Goal: Information Seeking & Learning: Learn about a topic

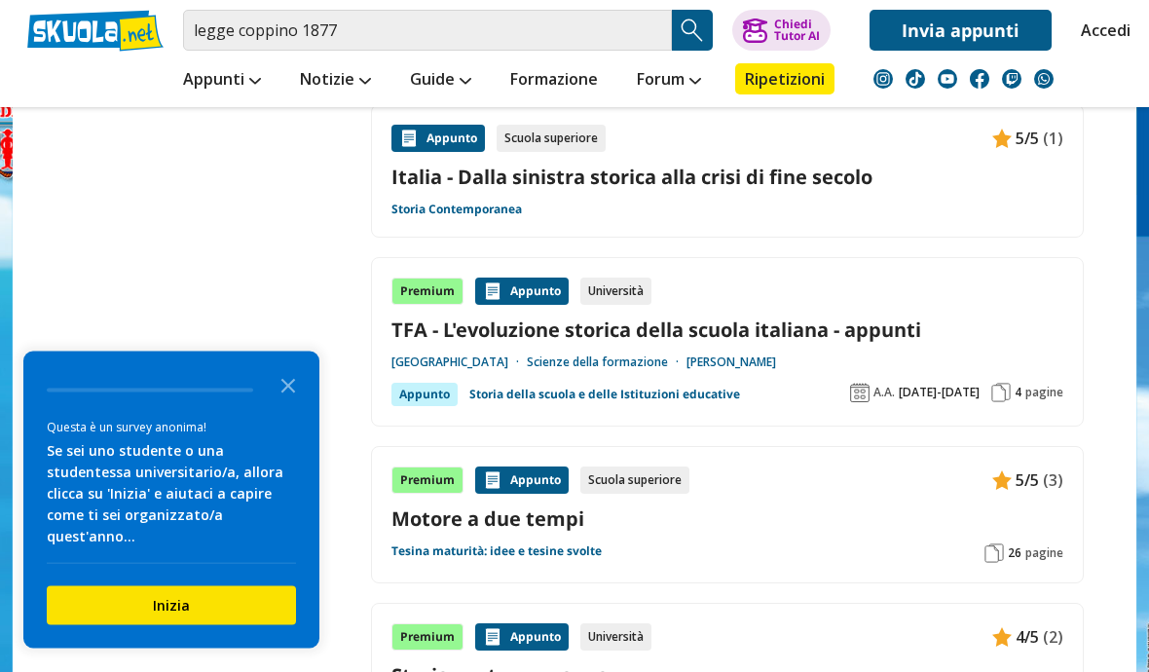
scroll to position [2427, 0]
click at [303, 404] on icon "Close the survey" at bounding box center [288, 384] width 39 height 39
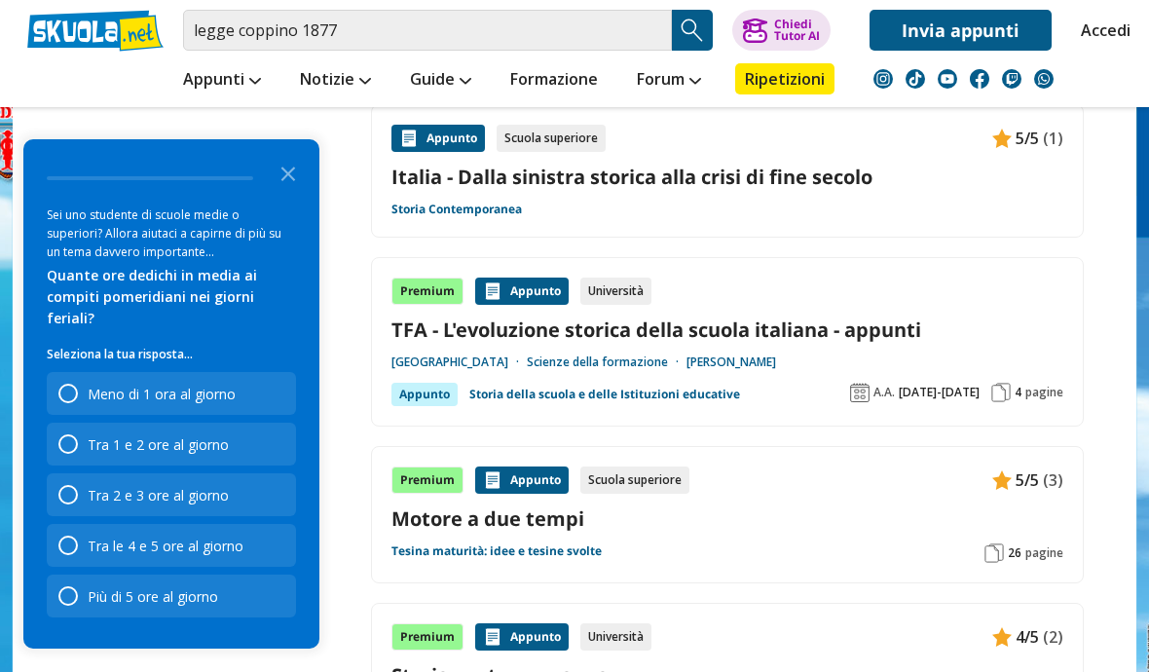
click at [300, 192] on icon "Close the survey" at bounding box center [288, 172] width 39 height 39
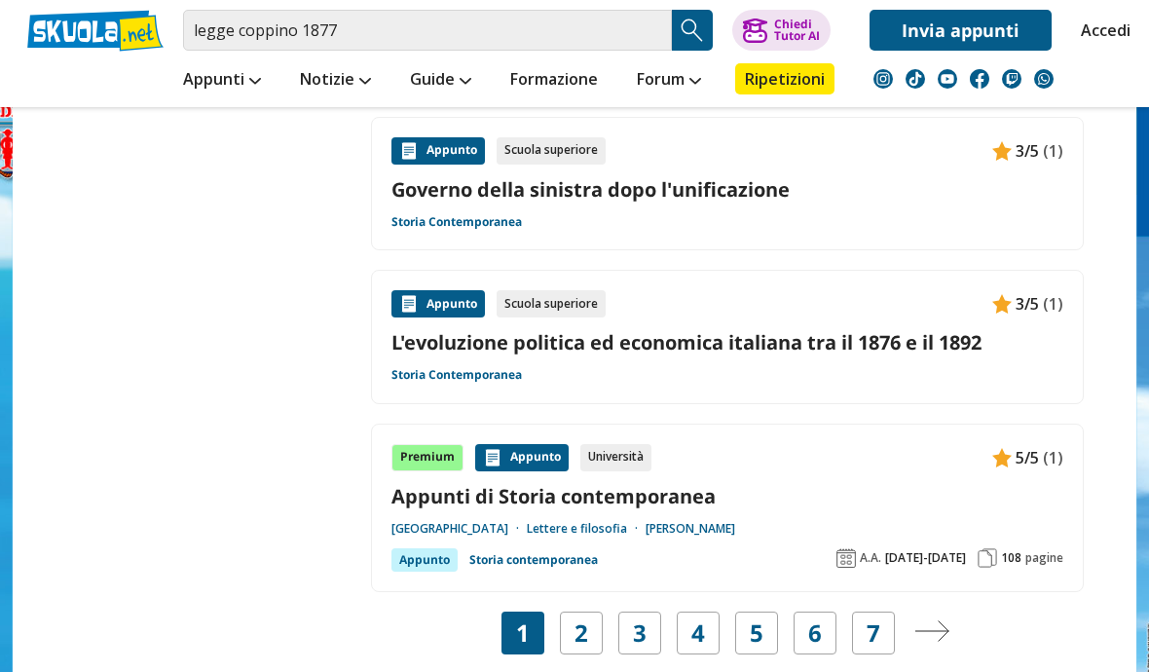
scroll to position [3256, 0]
click at [584, 619] on link "2" at bounding box center [581, 632] width 14 height 27
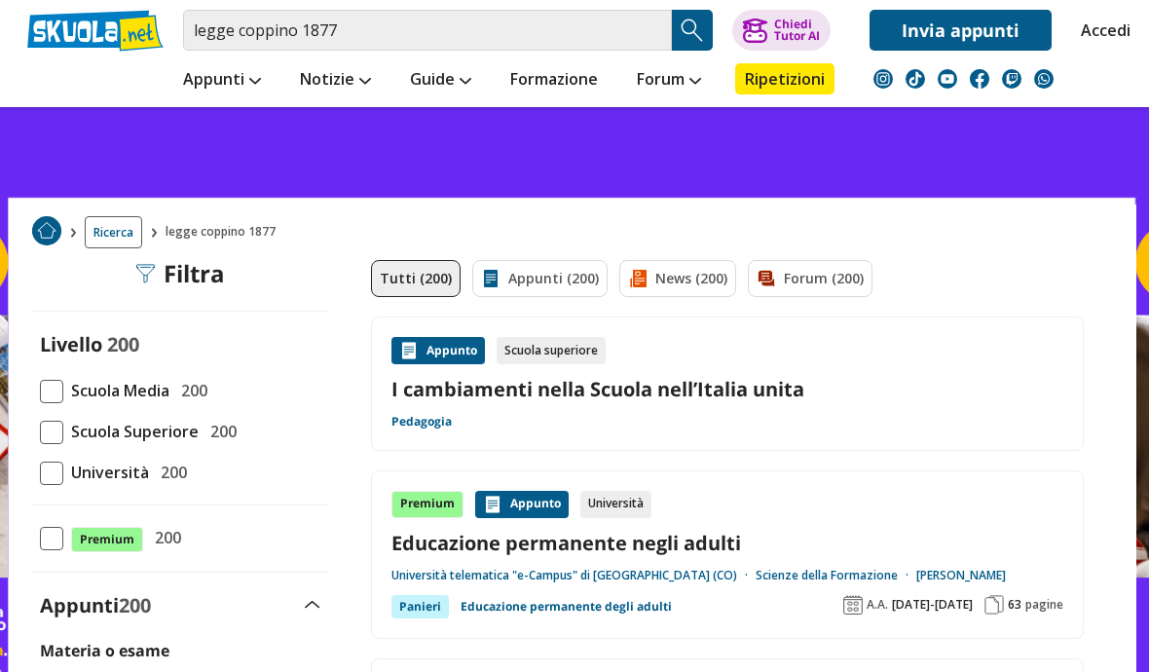
click at [131, 232] on span "Ricerca" at bounding box center [113, 232] width 57 height 32
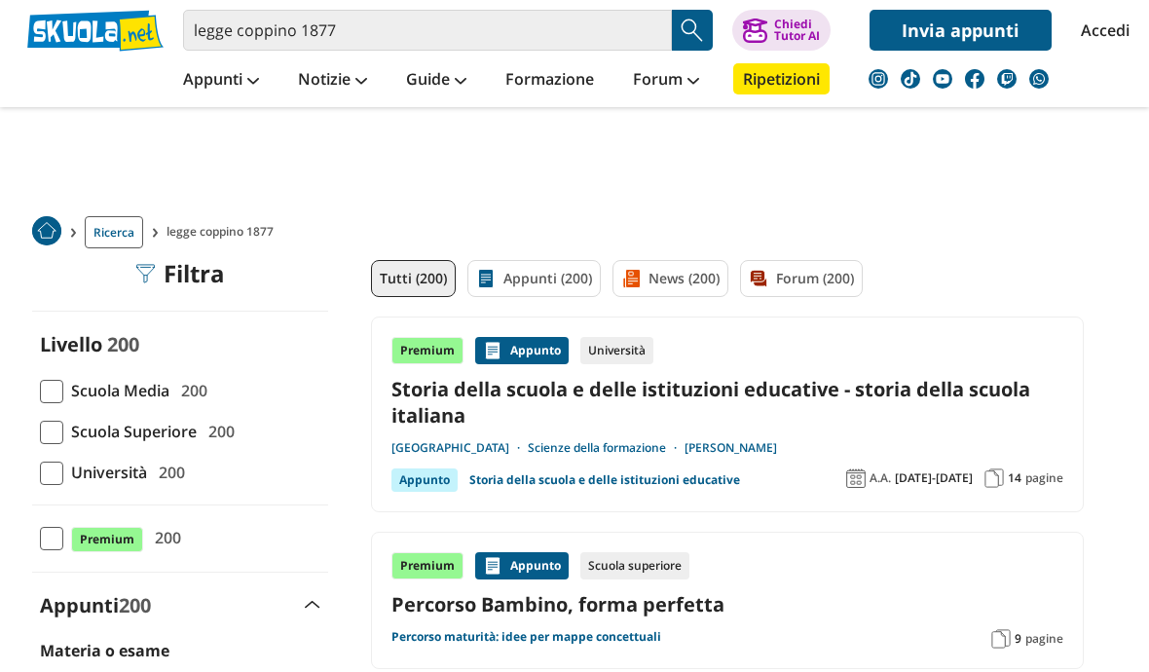
click at [216, 276] on div "Filtra 0" at bounding box center [180, 273] width 89 height 27
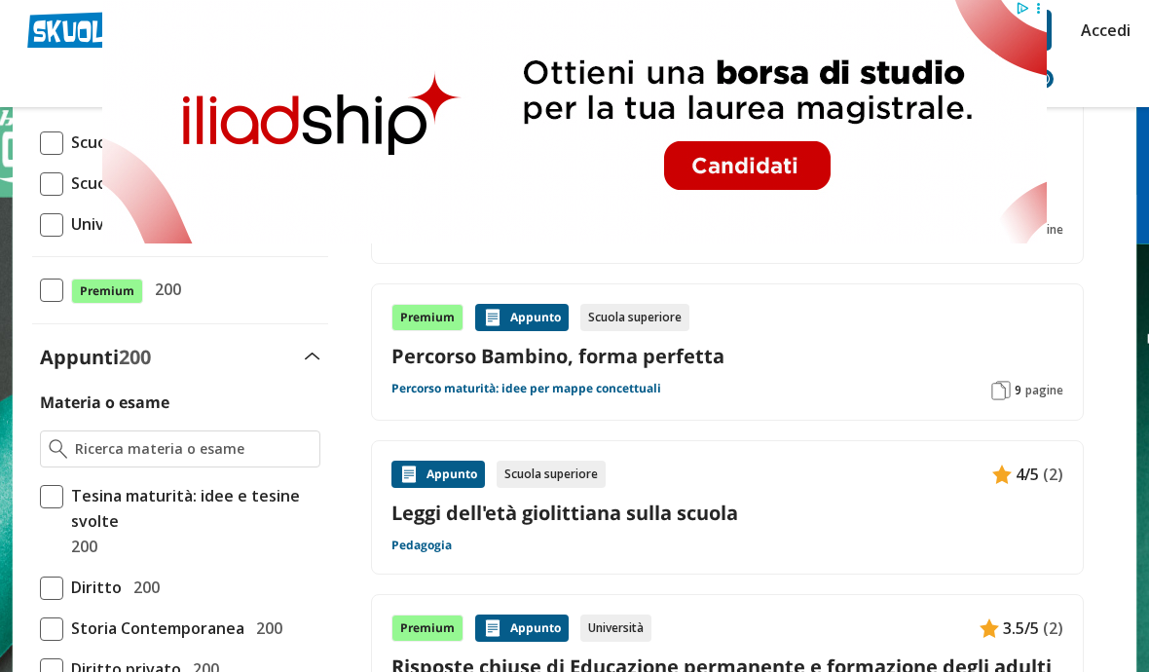
scroll to position [248, 0]
click at [729, 512] on link "Leggi dell'età giolittiana sulla scuola" at bounding box center [727, 512] width 672 height 26
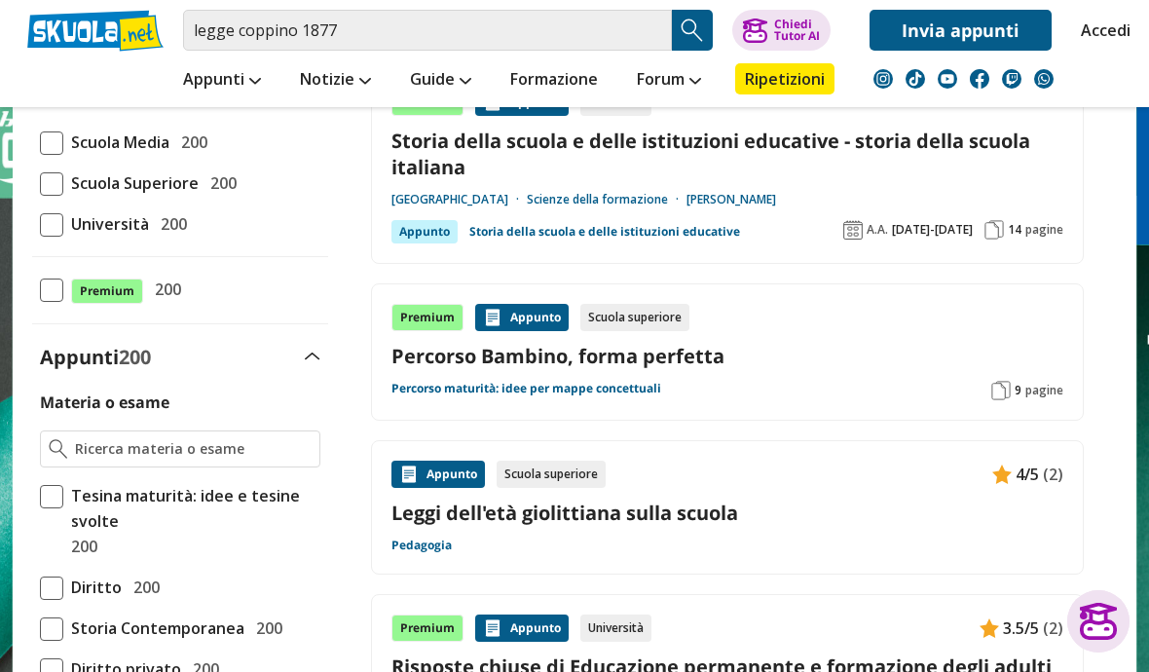
scroll to position [290, 0]
